Goal: Check status: Check status

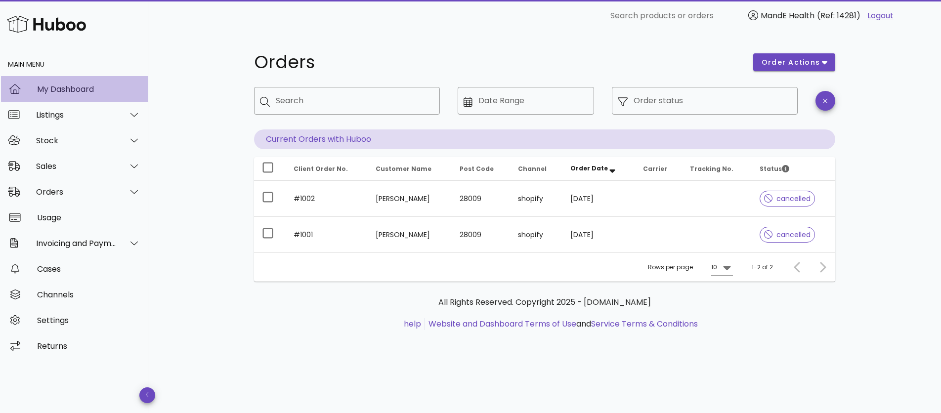
click at [60, 89] on div "My Dashboard" at bounding box center [88, 88] width 103 height 9
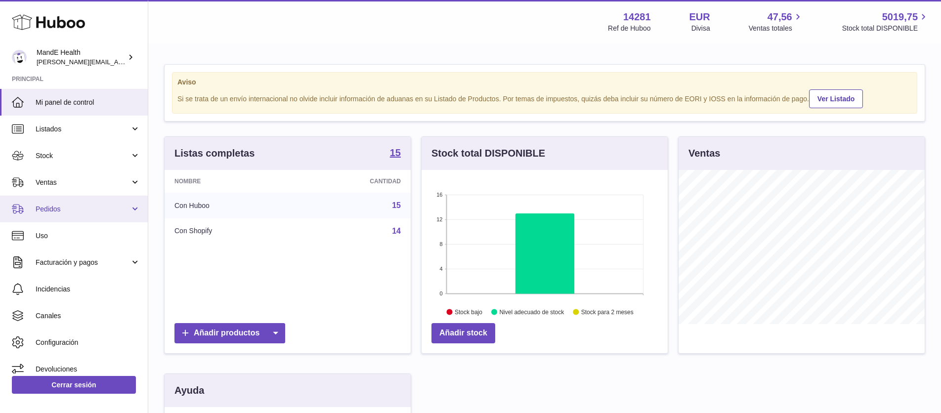
scroll to position [154, 246]
click at [62, 210] on span "Pedidos" at bounding box center [83, 209] width 94 height 9
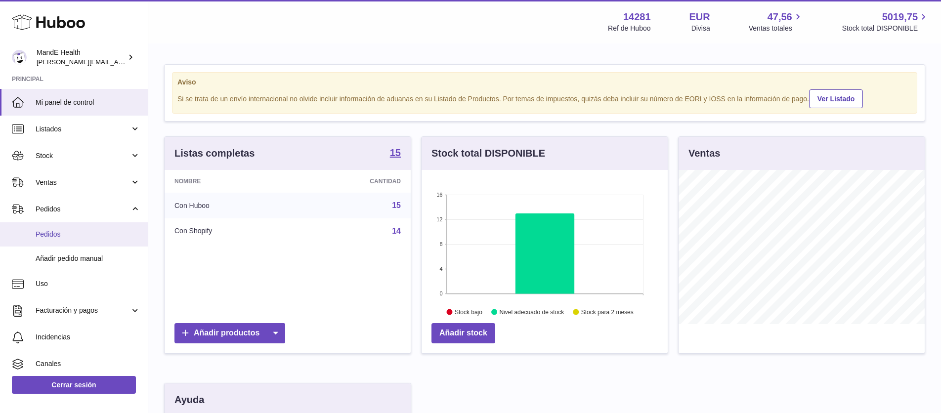
click at [61, 230] on span "Pedidos" at bounding box center [88, 234] width 105 height 9
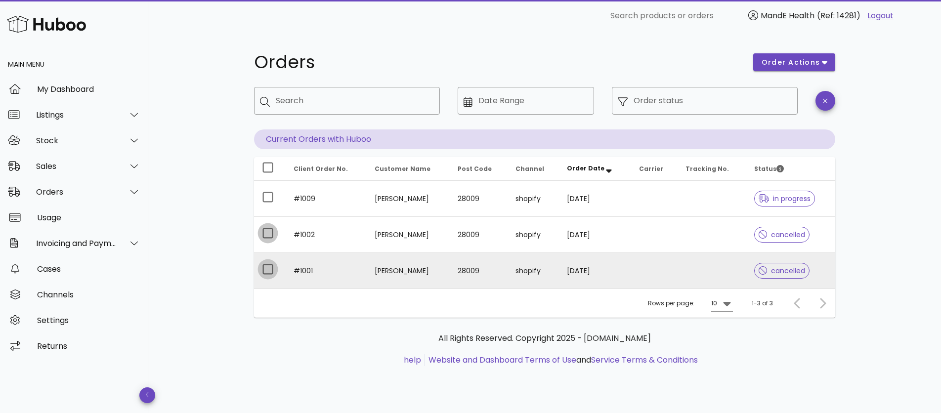
drag, startPoint x: 267, startPoint y: 236, endPoint x: 268, endPoint y: 260, distance: 24.7
click at [267, 237] on div at bounding box center [267, 233] width 17 height 17
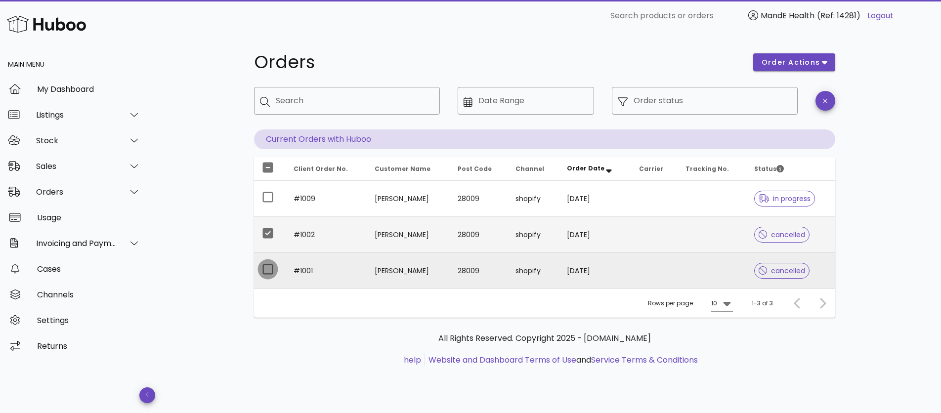
click at [269, 262] on div at bounding box center [267, 269] width 17 height 17
click at [819, 61] on span "order actions" at bounding box center [790, 62] width 59 height 10
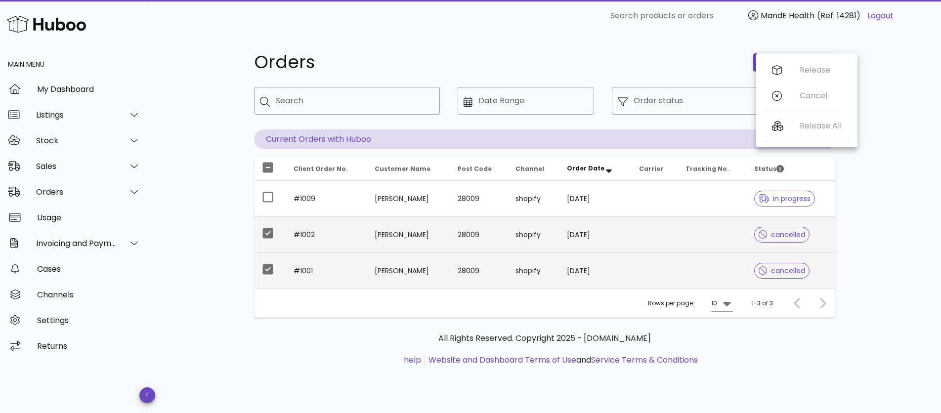
click at [859, 200] on div "Orders order actions ​ Search ​ Date Range ​ Order status Current Orders with H…" at bounding box center [544, 222] width 793 height 381
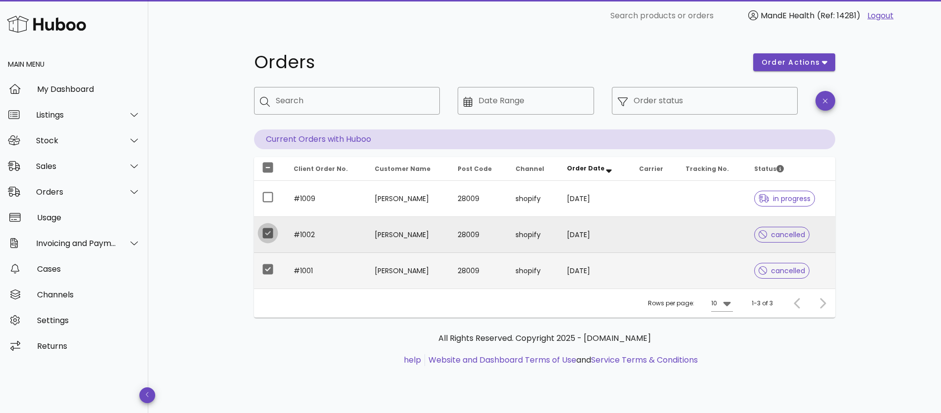
click at [268, 232] on div at bounding box center [267, 233] width 17 height 17
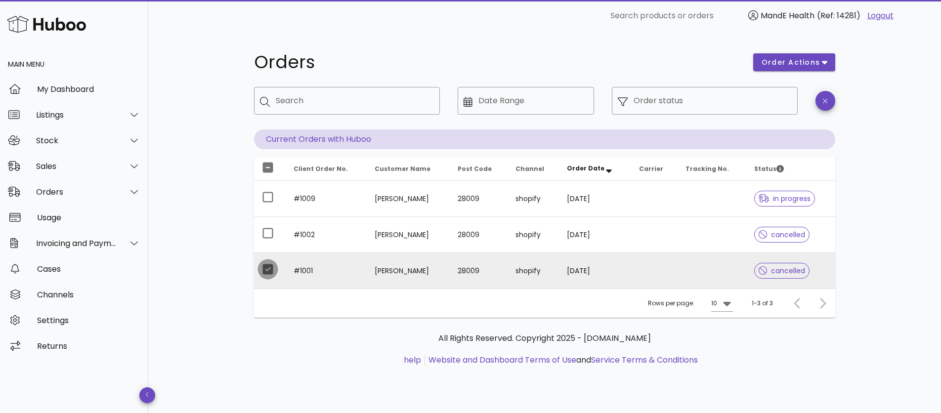
click at [267, 269] on div at bounding box center [267, 269] width 17 height 17
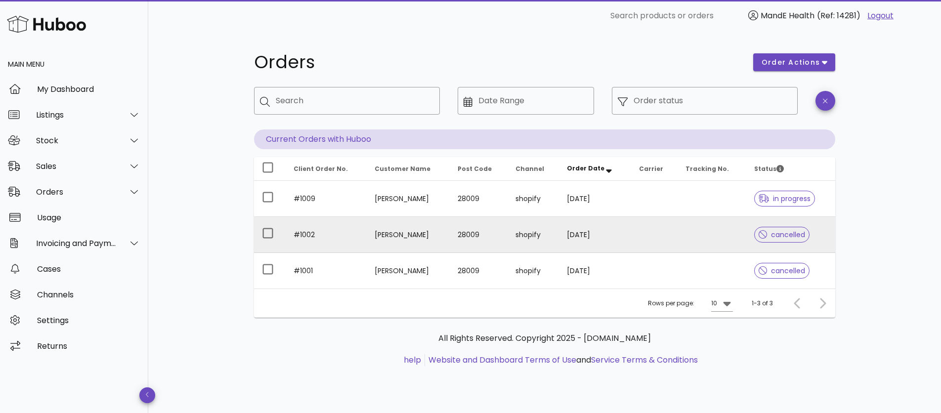
click at [789, 236] on span "cancelled" at bounding box center [781, 234] width 47 height 7
click at [271, 235] on div at bounding box center [267, 233] width 17 height 17
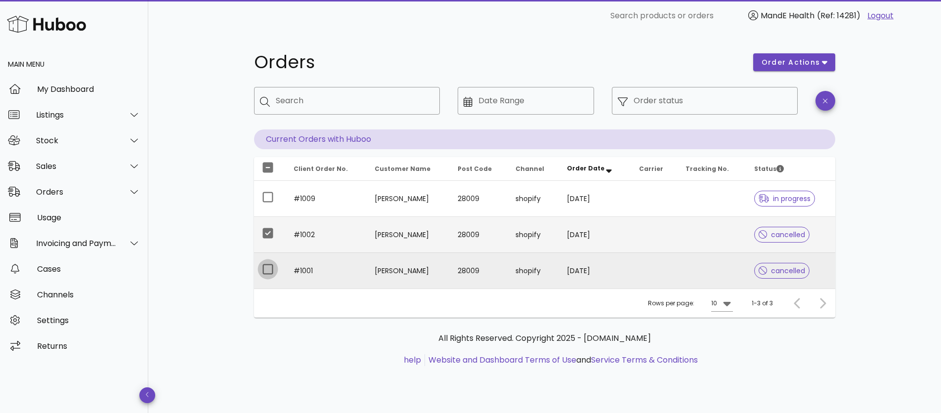
click at [272, 265] on div at bounding box center [267, 269] width 17 height 17
click at [823, 100] on icon "button" at bounding box center [825, 100] width 4 height 7
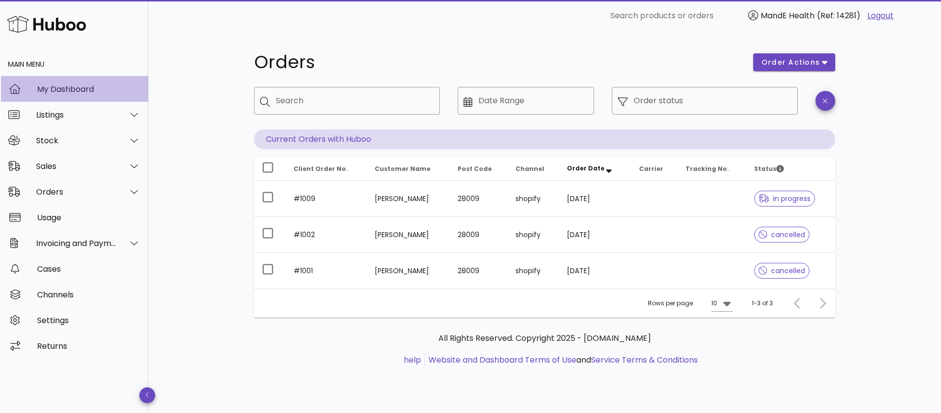
click at [81, 87] on div "My Dashboard" at bounding box center [88, 88] width 103 height 9
